Goal: Task Accomplishment & Management: Manage account settings

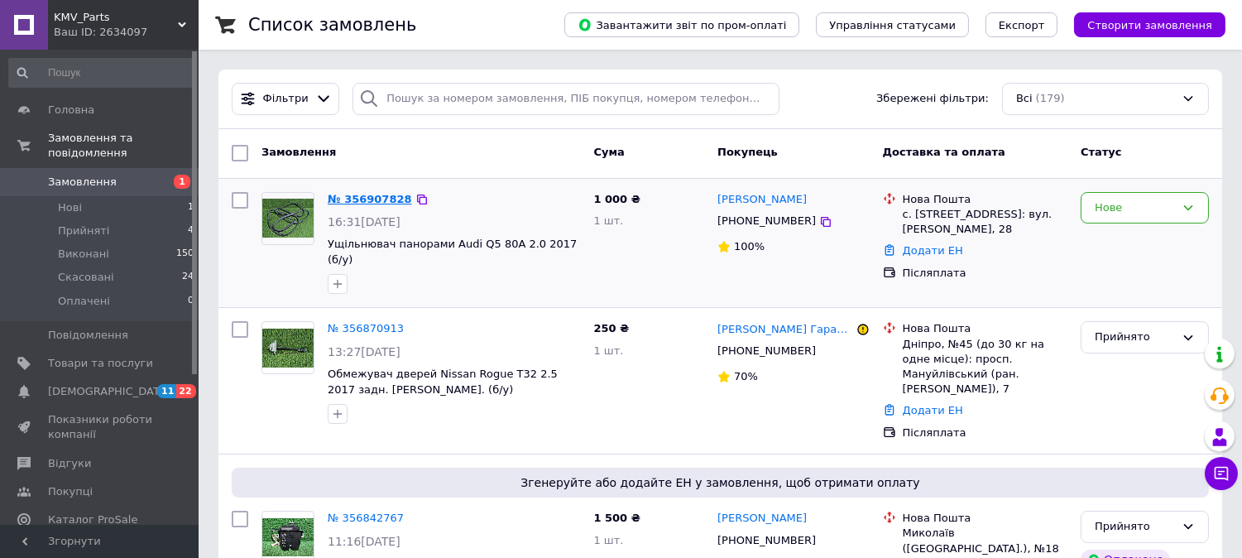
click at [366, 199] on link "№ 356907828" at bounding box center [370, 199] width 84 height 12
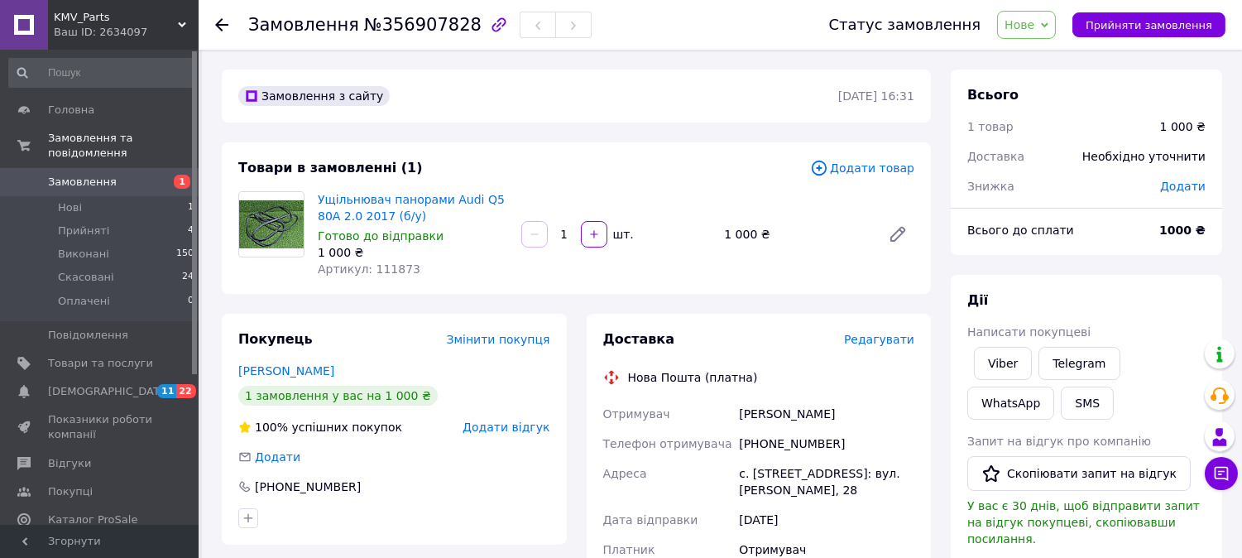
click at [1034, 28] on span "Нове" at bounding box center [1019, 24] width 30 height 13
click at [1043, 50] on li "Прийнято" at bounding box center [1036, 58] width 76 height 25
